Goal: Find specific page/section: Find specific page/section

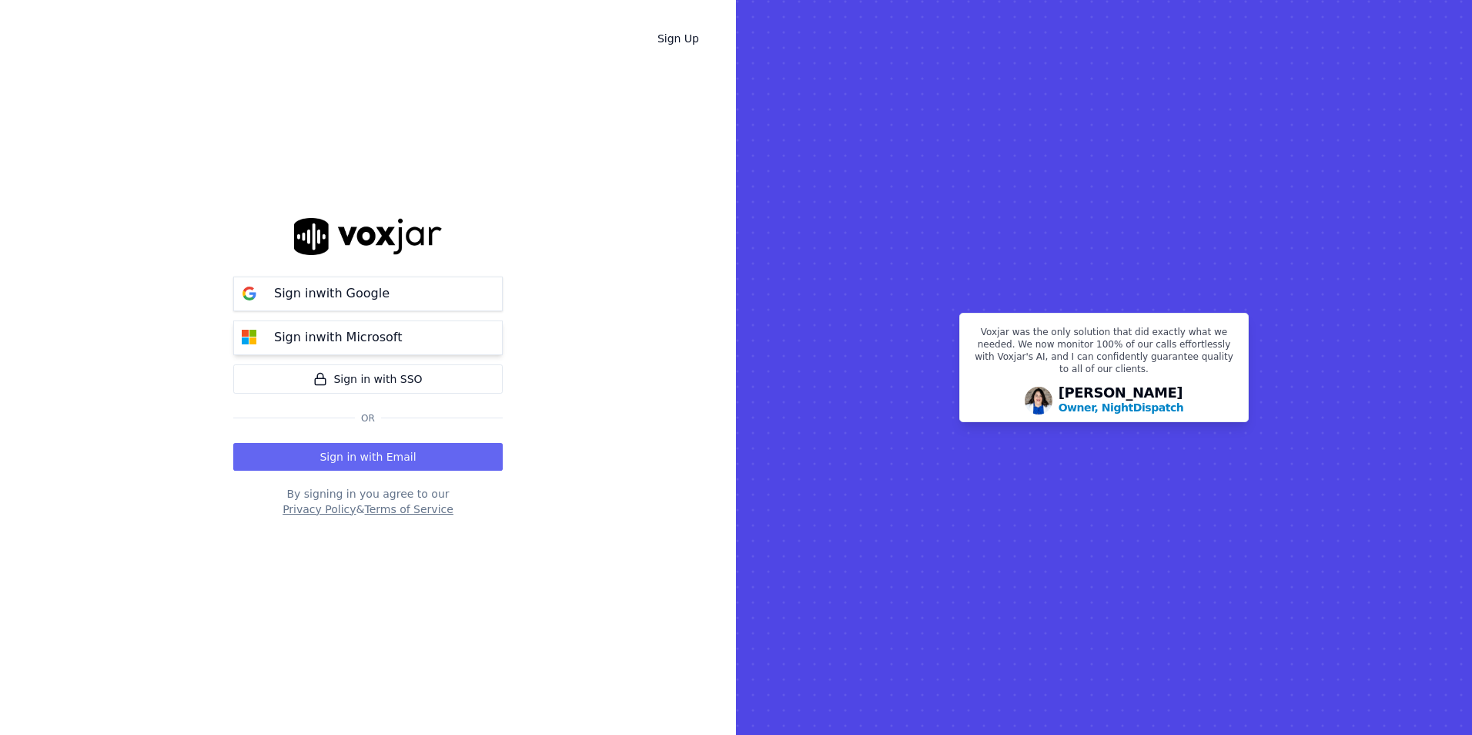
click at [293, 344] on p "Sign in with Microsoft" at bounding box center [338, 337] width 128 height 18
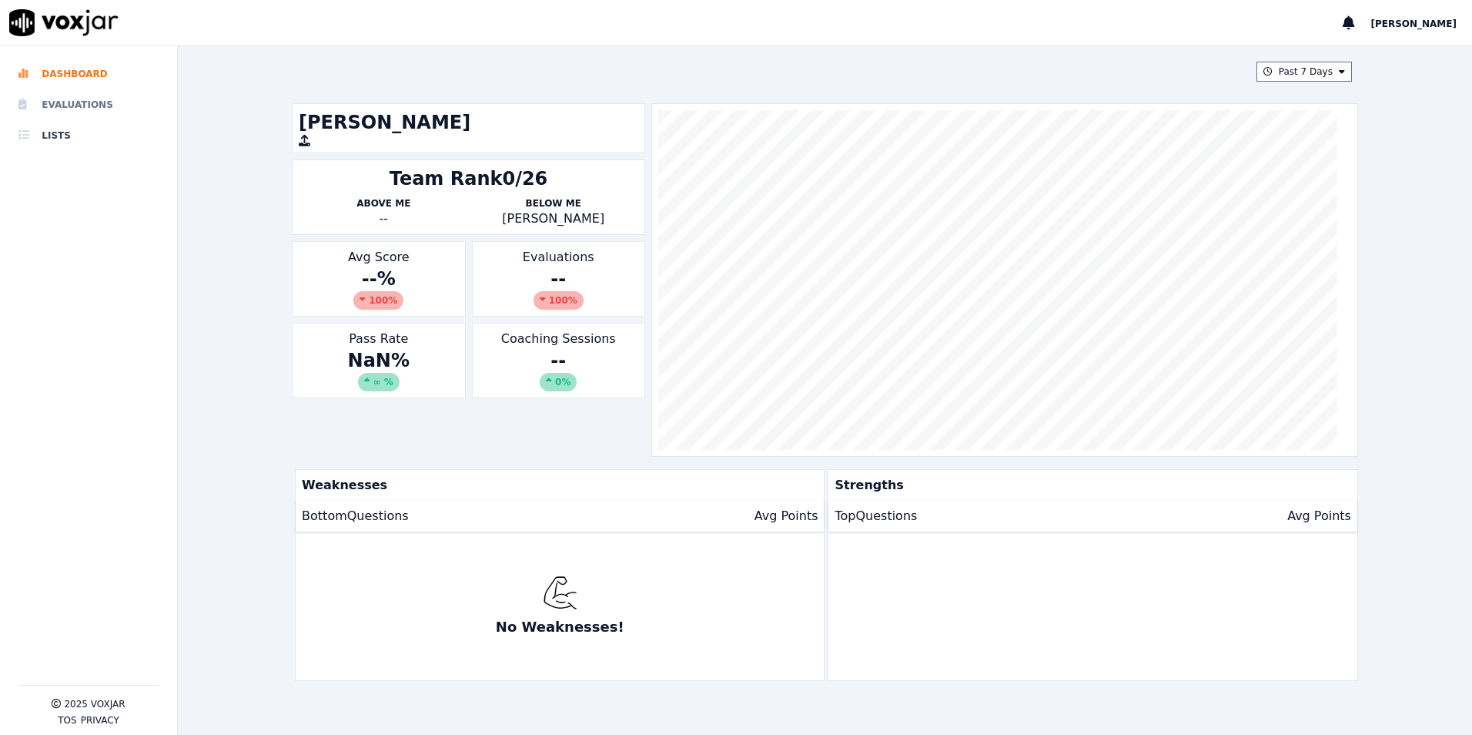
click at [93, 105] on li "Evaluations" at bounding box center [88, 104] width 140 height 31
